Goal: Task Accomplishment & Management: Use online tool/utility

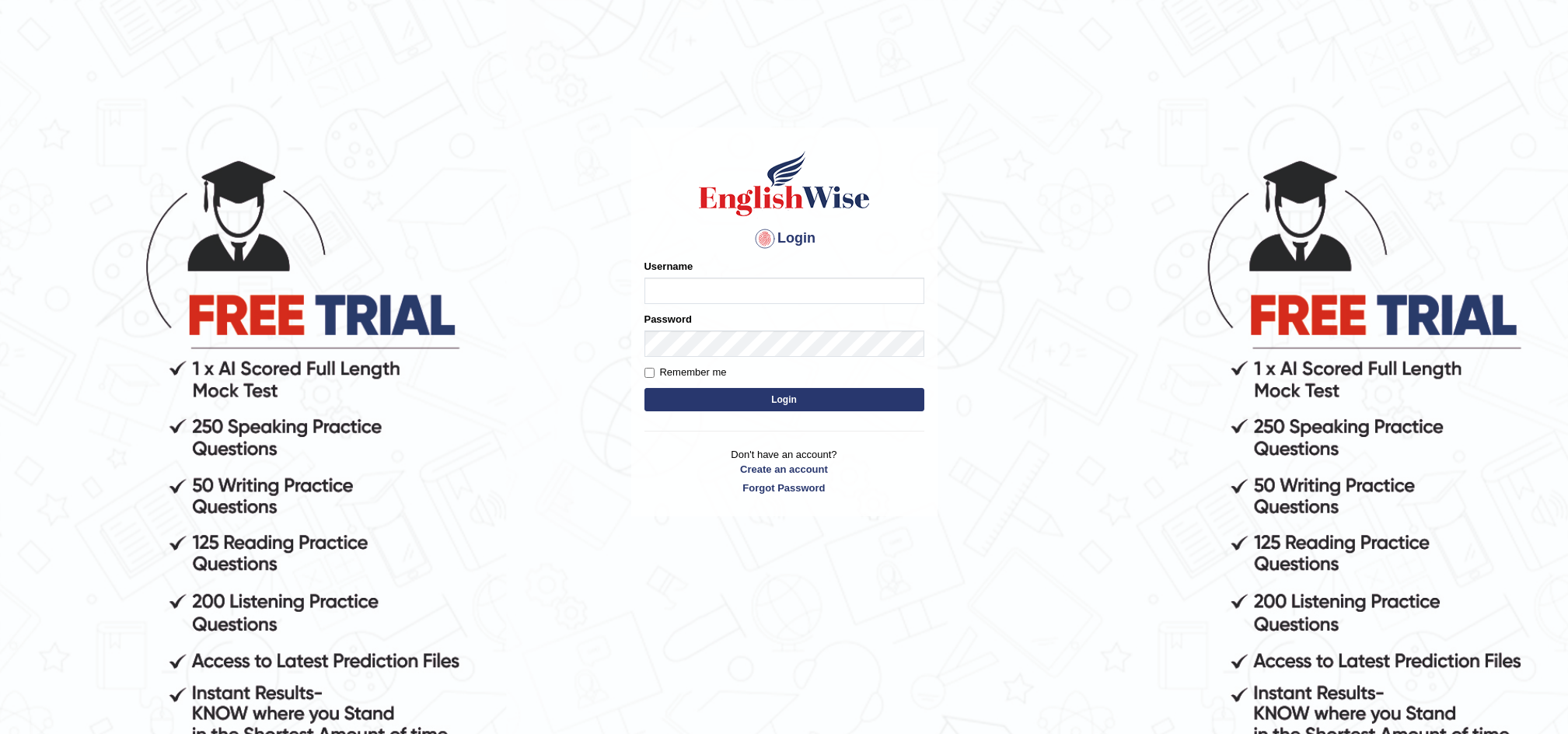
type input "Edwin1995"
click at [649, 374] on input "Remember me" at bounding box center [649, 373] width 10 height 10
checkbox input "true"
click at [695, 395] on button "Login" at bounding box center [784, 399] width 280 height 23
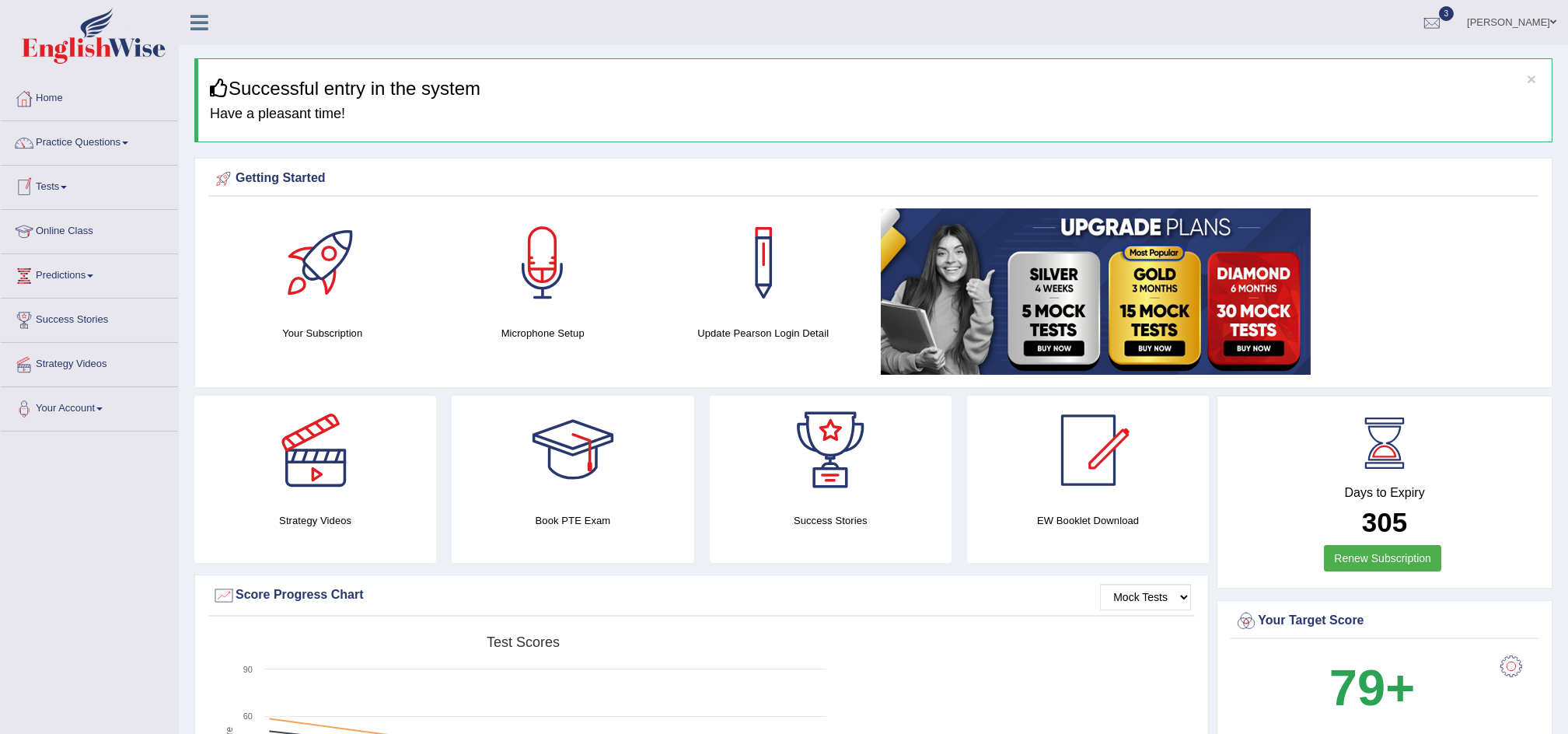
click at [65, 186] on link "Tests" at bounding box center [89, 185] width 177 height 39
click at [57, 251] on link "Take Mock Test" at bounding box center [101, 251] width 145 height 28
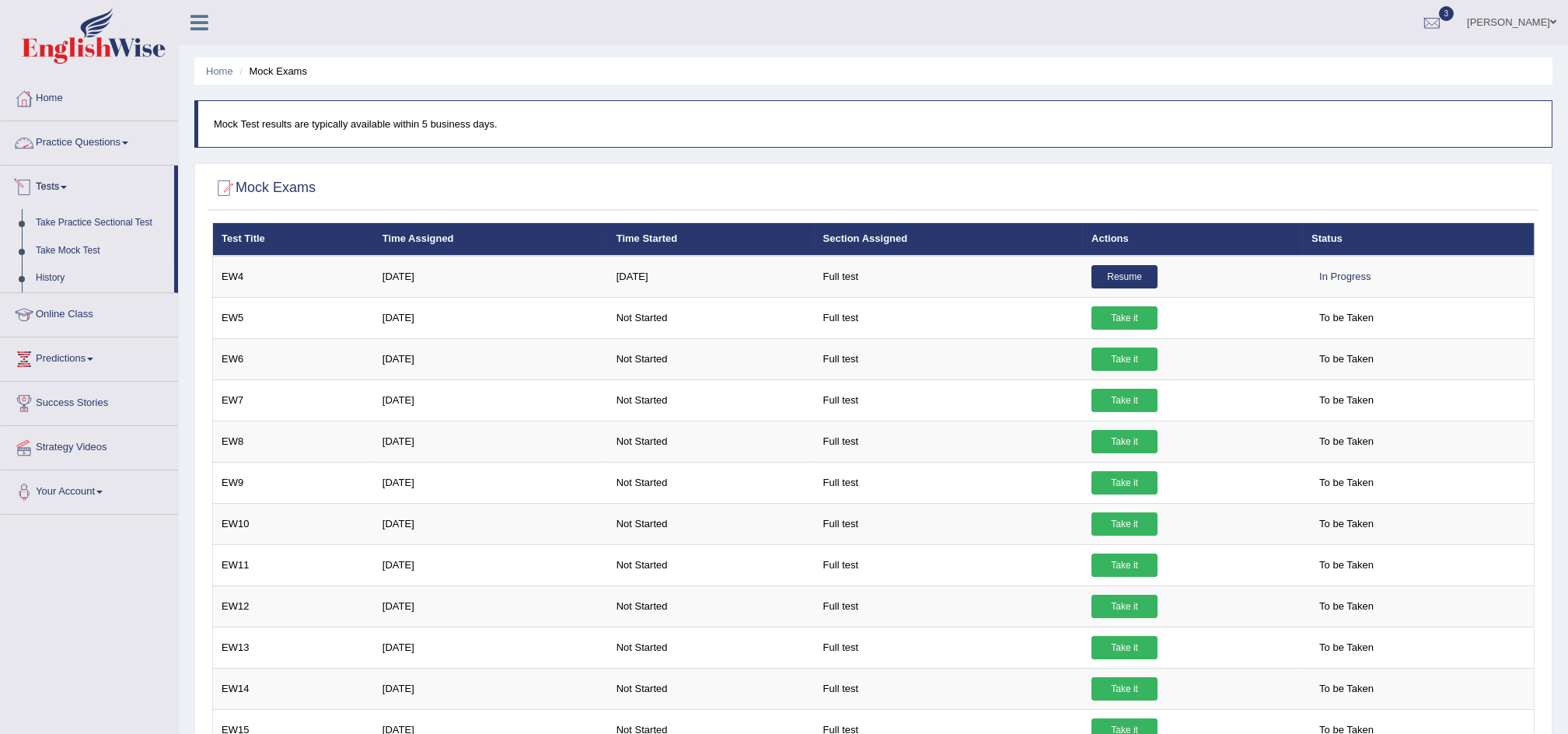
click at [73, 144] on link "Practice Questions" at bounding box center [89, 141] width 177 height 39
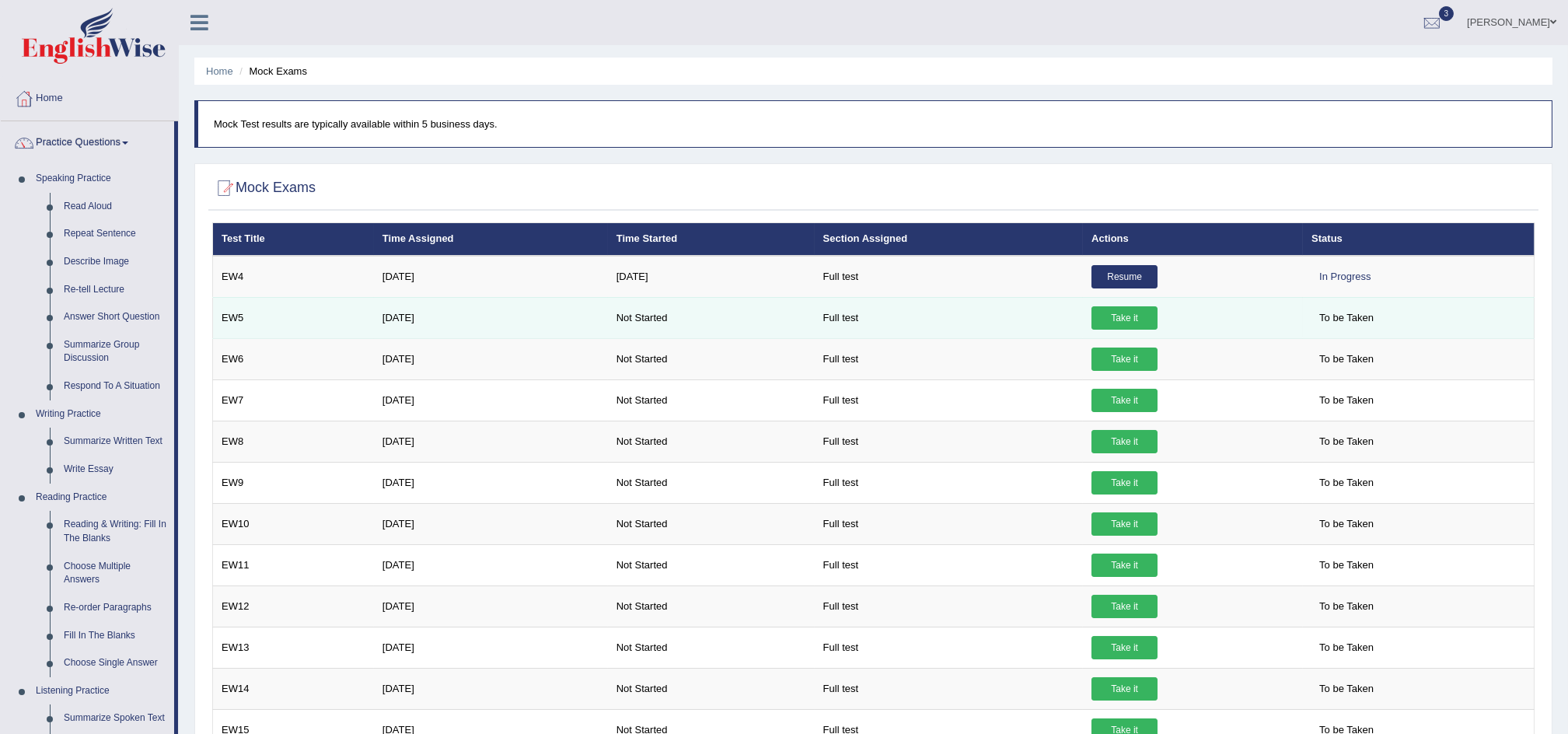
click at [1116, 316] on link "Take it" at bounding box center [1124, 317] width 66 height 23
click at [1112, 310] on link "Take it" at bounding box center [1124, 317] width 66 height 23
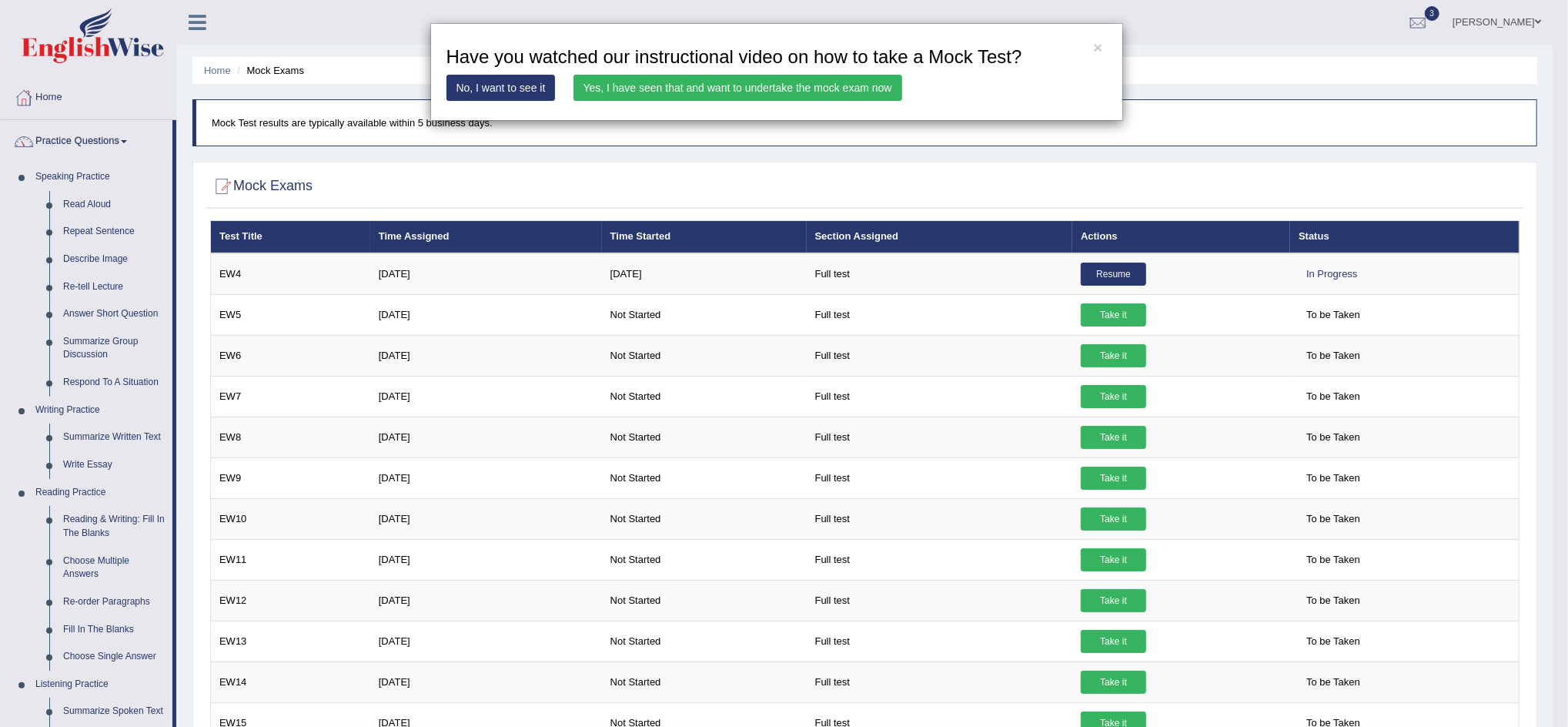
click at [799, 89] on link "Yes, I have seen that and want to undertake the mock exam now" at bounding box center [738, 88] width 329 height 26
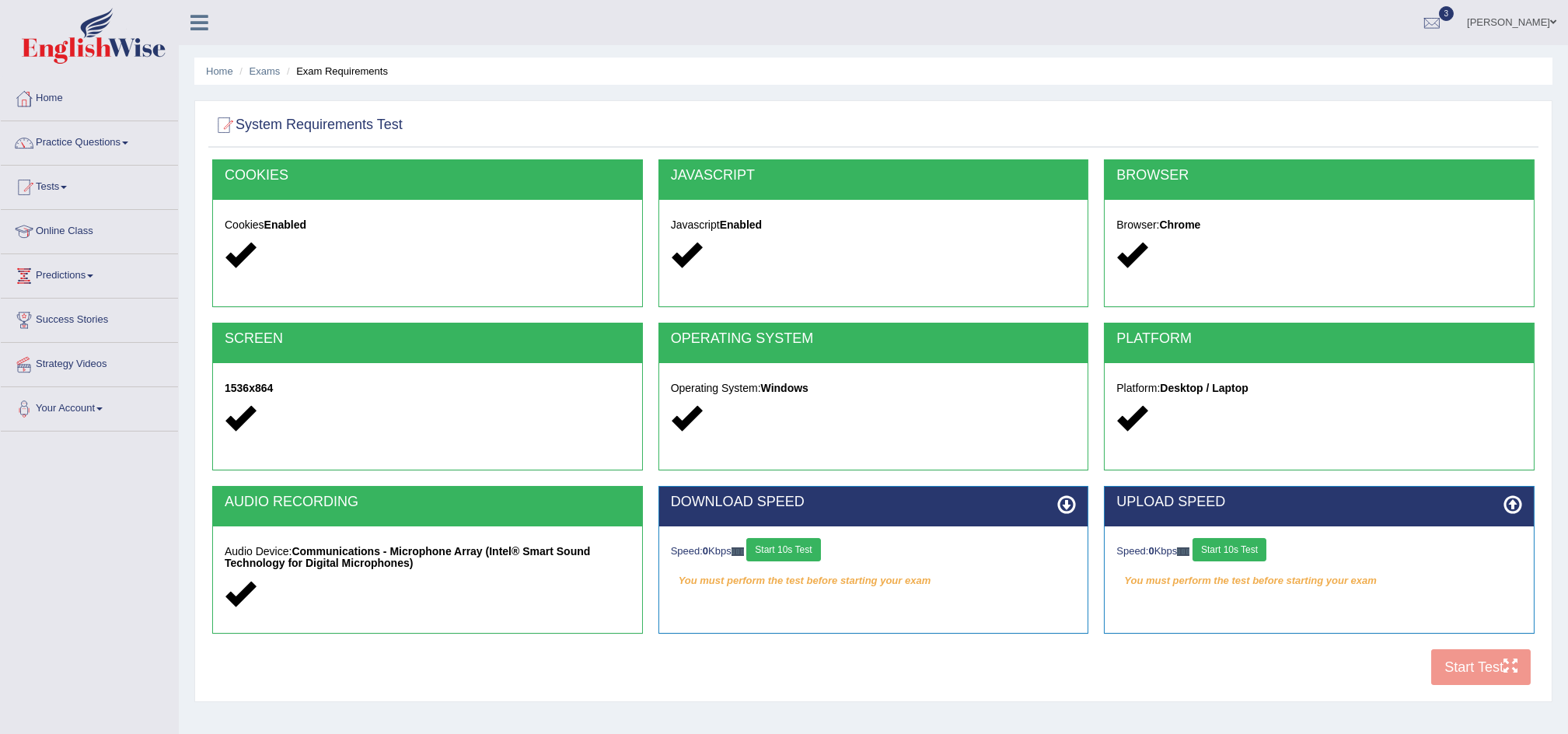
click at [229, 562] on strong "Communications - Microphone Array (Intel® Smart Sound Technology for Digital Mi…" at bounding box center [407, 557] width 365 height 24
click at [802, 546] on button "Start 10s Test" at bounding box center [783, 550] width 74 height 23
click at [1230, 548] on button "Start 10s Test" at bounding box center [1229, 550] width 74 height 23
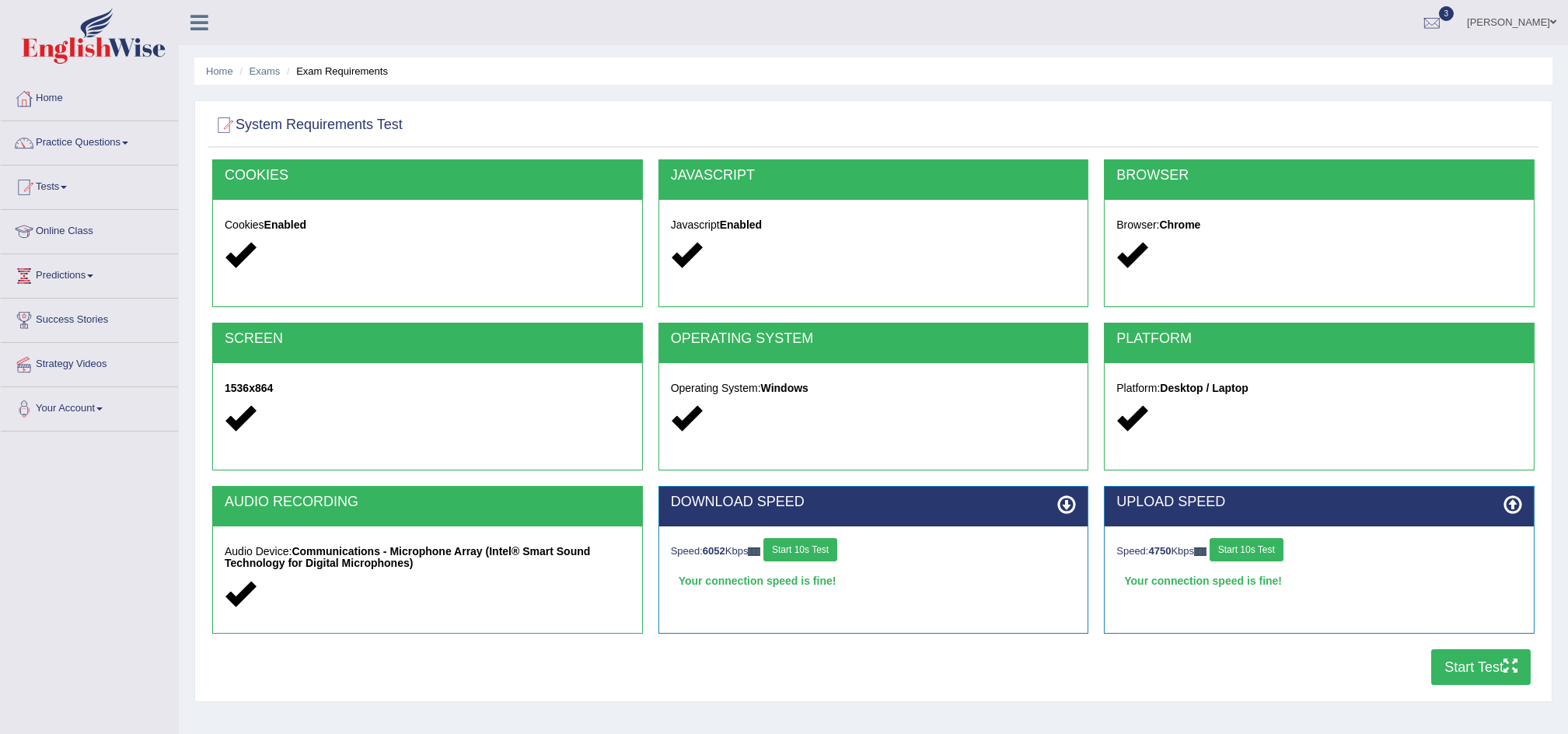
click at [1478, 664] on button "Start Test" at bounding box center [1481, 667] width 99 height 36
